Goal: Task Accomplishment & Management: Complete application form

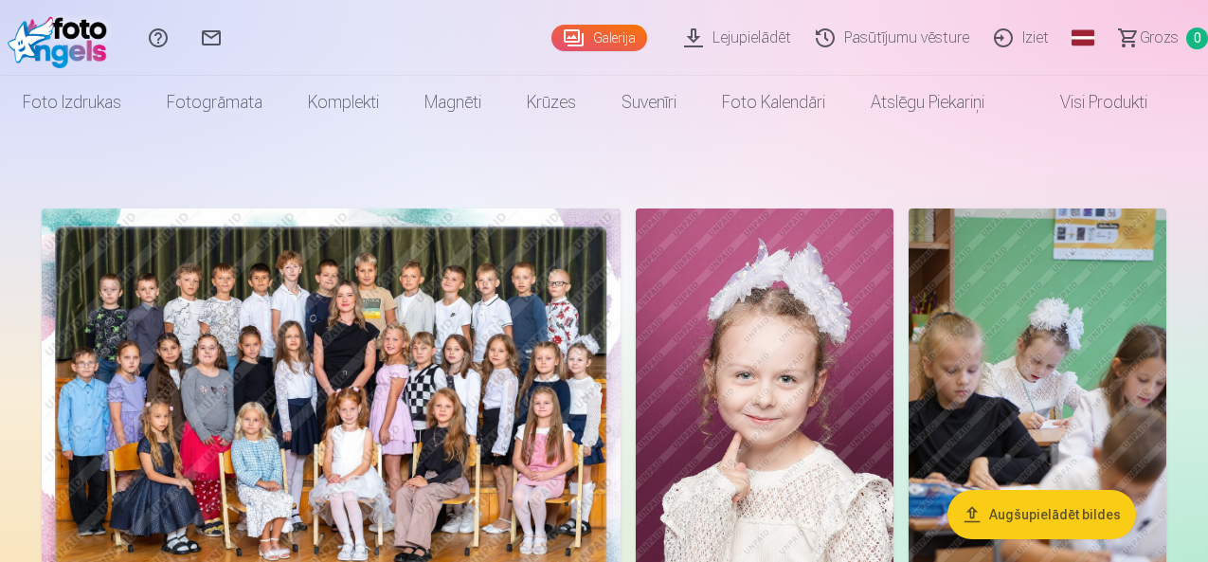
click at [999, 38] on link "Iziet" at bounding box center [1024, 38] width 80 height 76
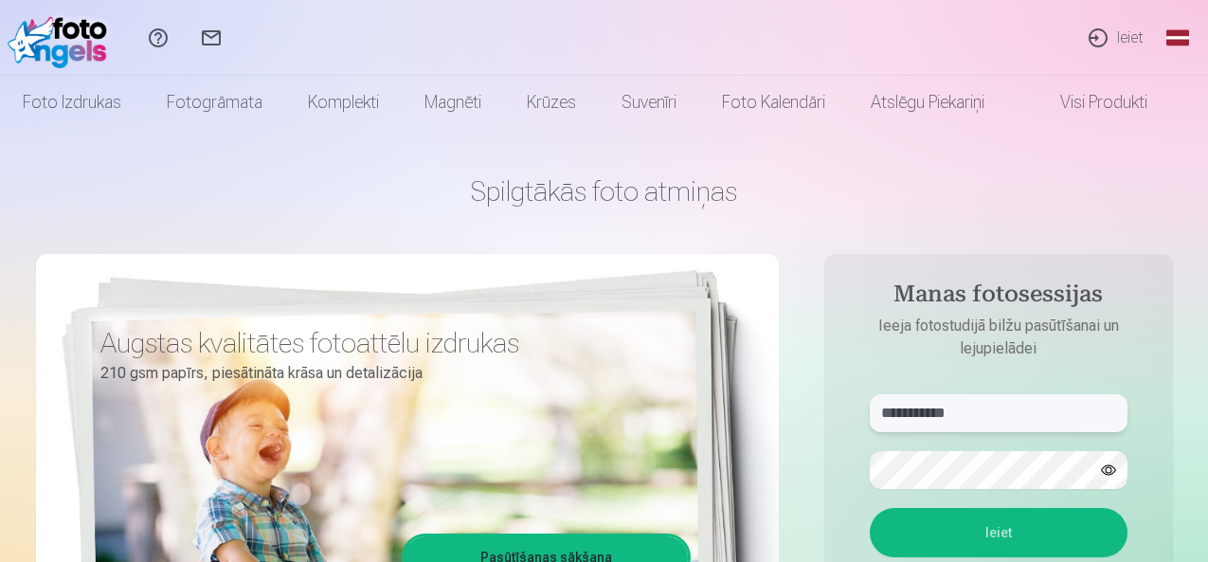
click at [1025, 408] on input "**********" at bounding box center [998, 413] width 258 height 38
type input "**********"
click at [1012, 537] on button "Ieiet" at bounding box center [998, 532] width 258 height 49
